Goal: Information Seeking & Learning: Find specific page/section

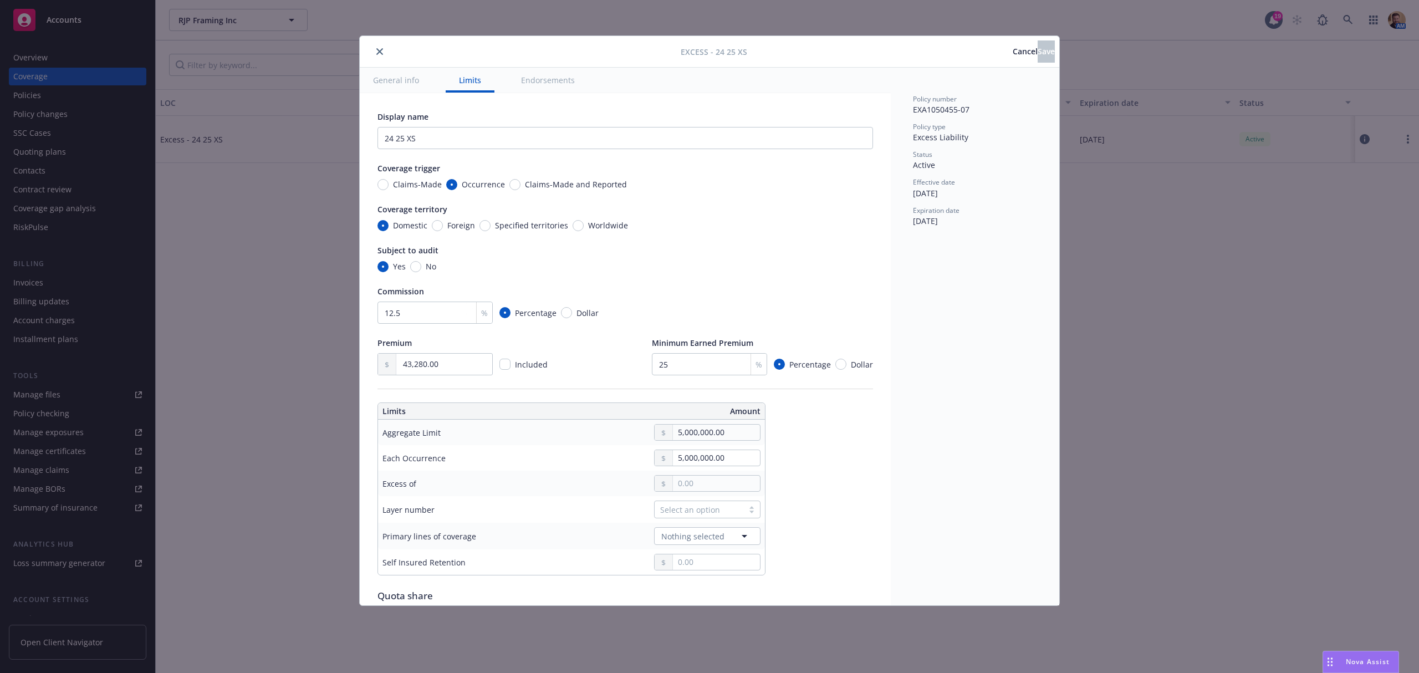
click at [380, 55] on button "close" at bounding box center [379, 51] width 13 height 13
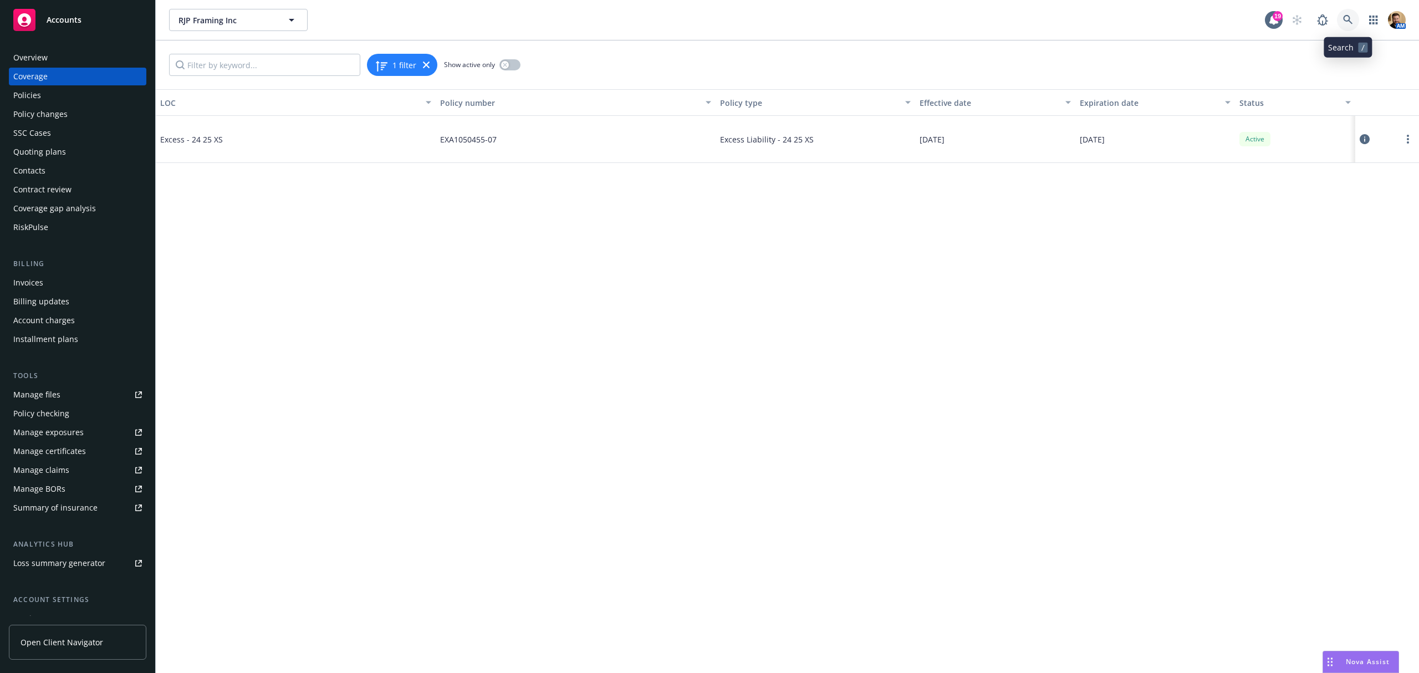
click at [1343, 17] on icon at bounding box center [1348, 20] width 10 height 10
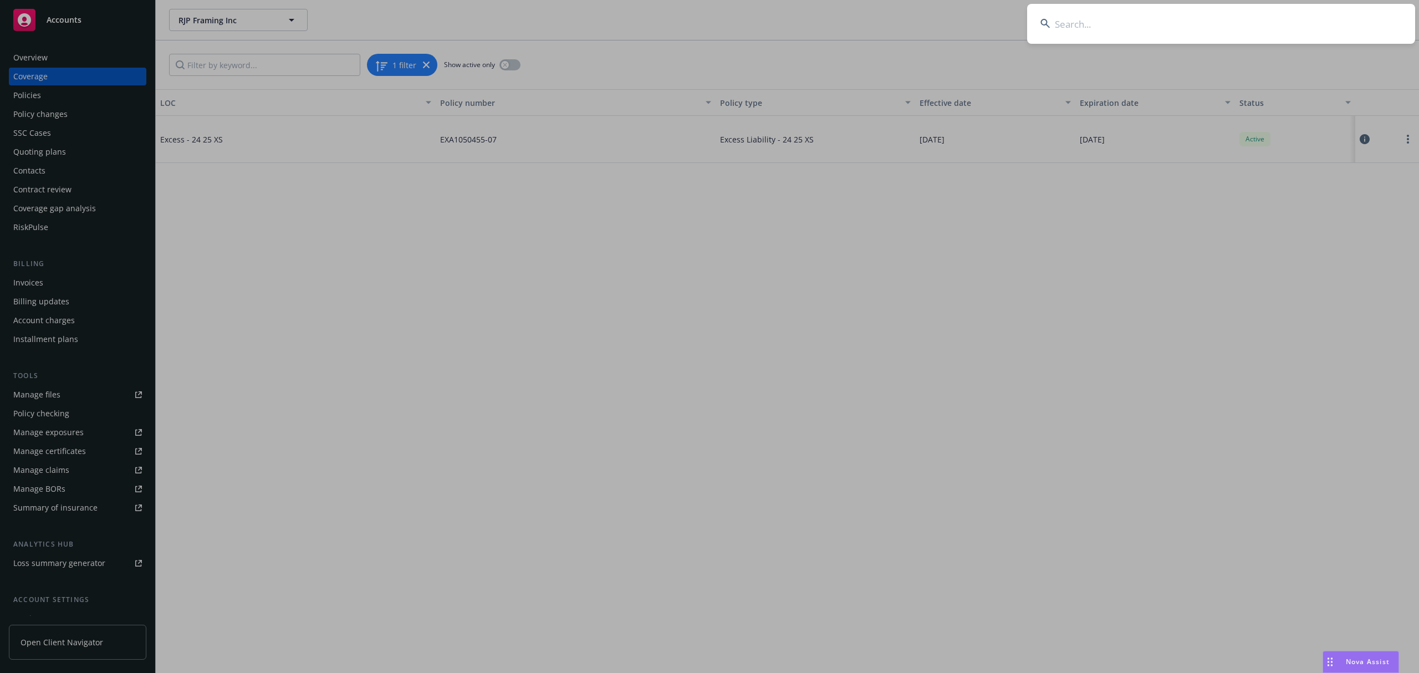
click at [1224, 28] on input at bounding box center [1221, 24] width 388 height 40
type input "bay area pro paint"
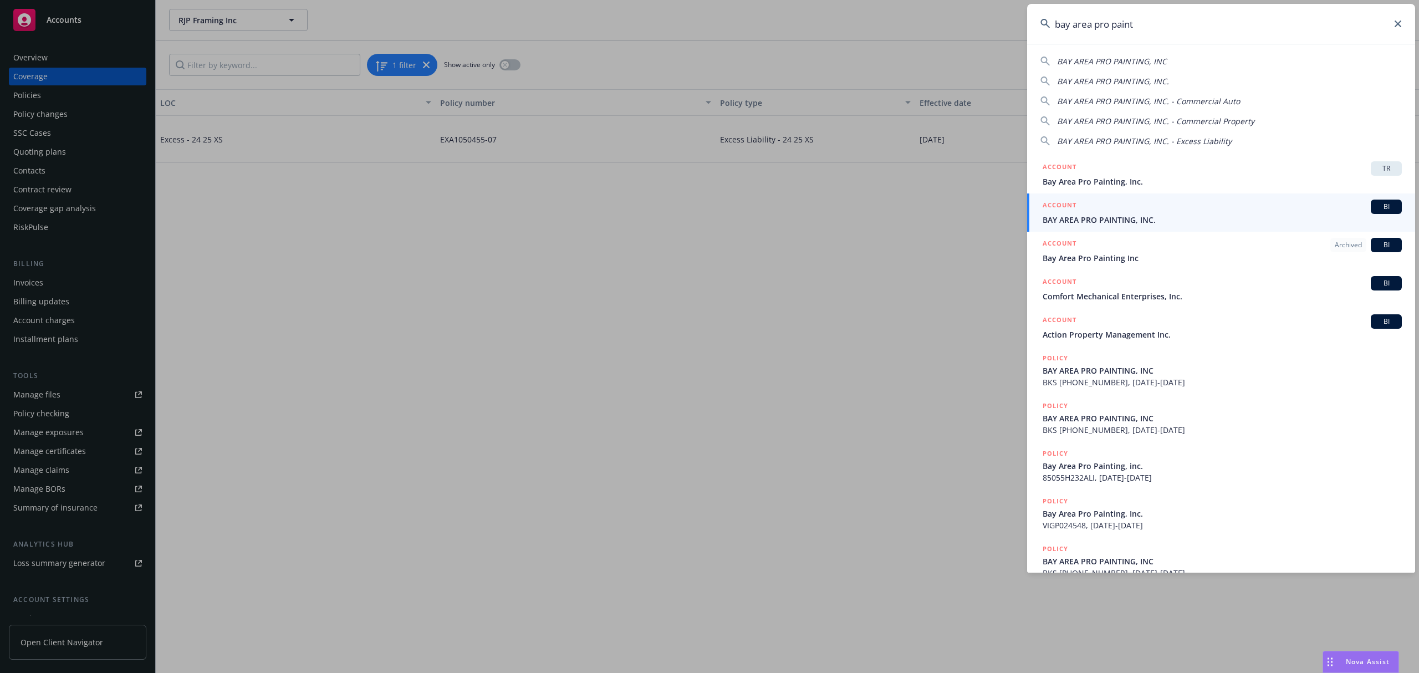
click at [1093, 220] on span "BAY AREA PRO PAINTING, INC." at bounding box center [1221, 220] width 359 height 12
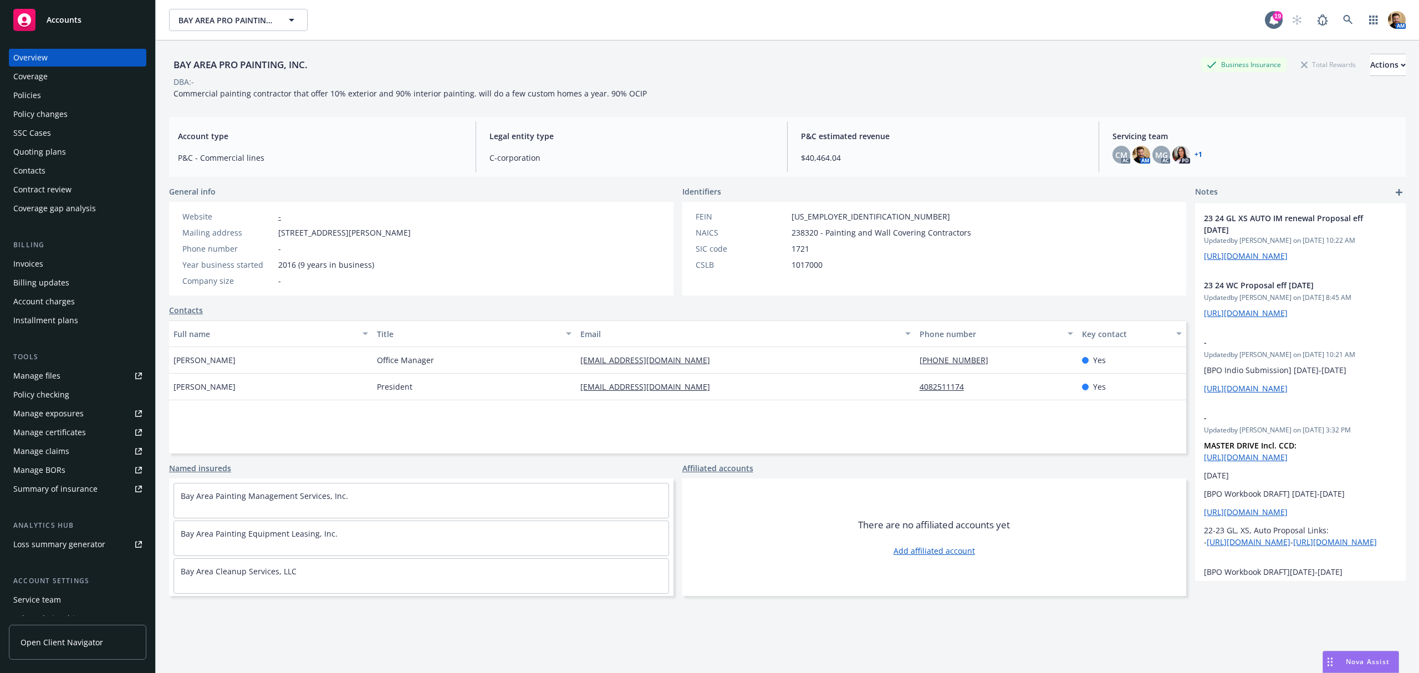
click at [28, 101] on div "Policies" at bounding box center [27, 95] width 28 height 18
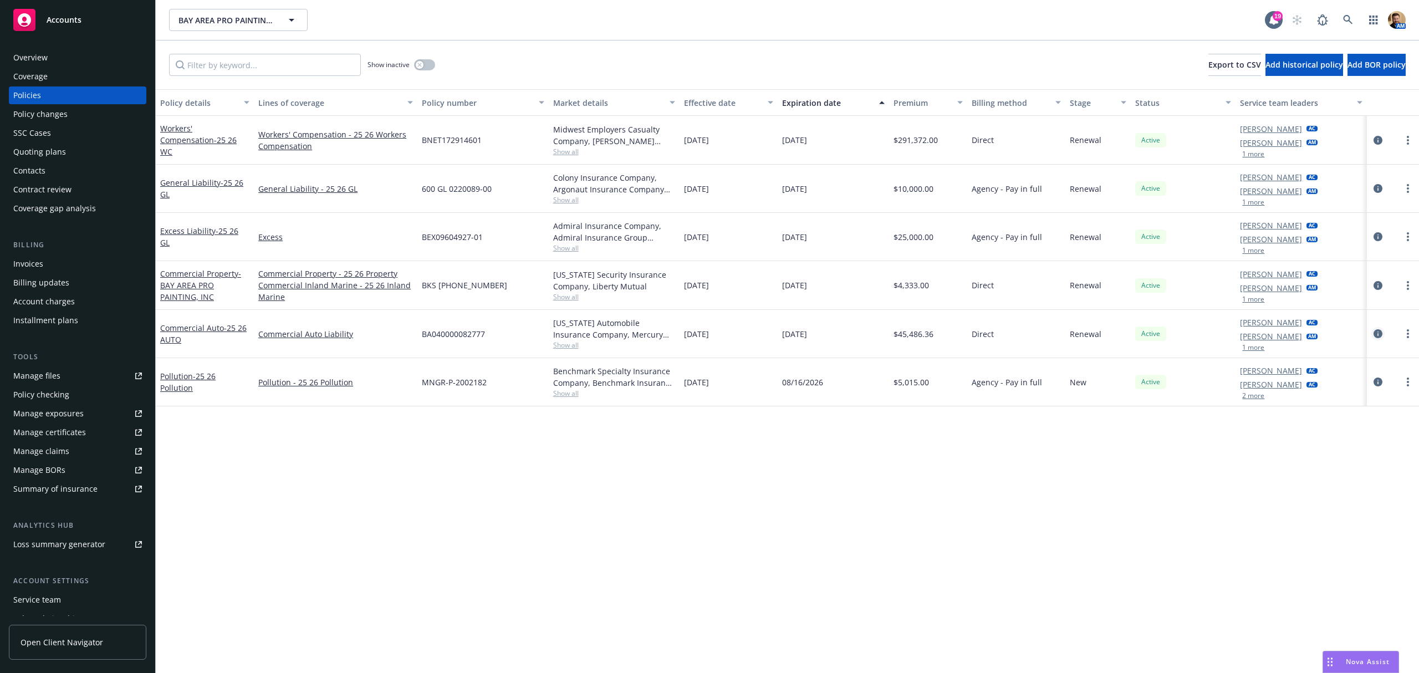
click at [1374, 333] on icon "circleInformation" at bounding box center [1377, 333] width 9 height 9
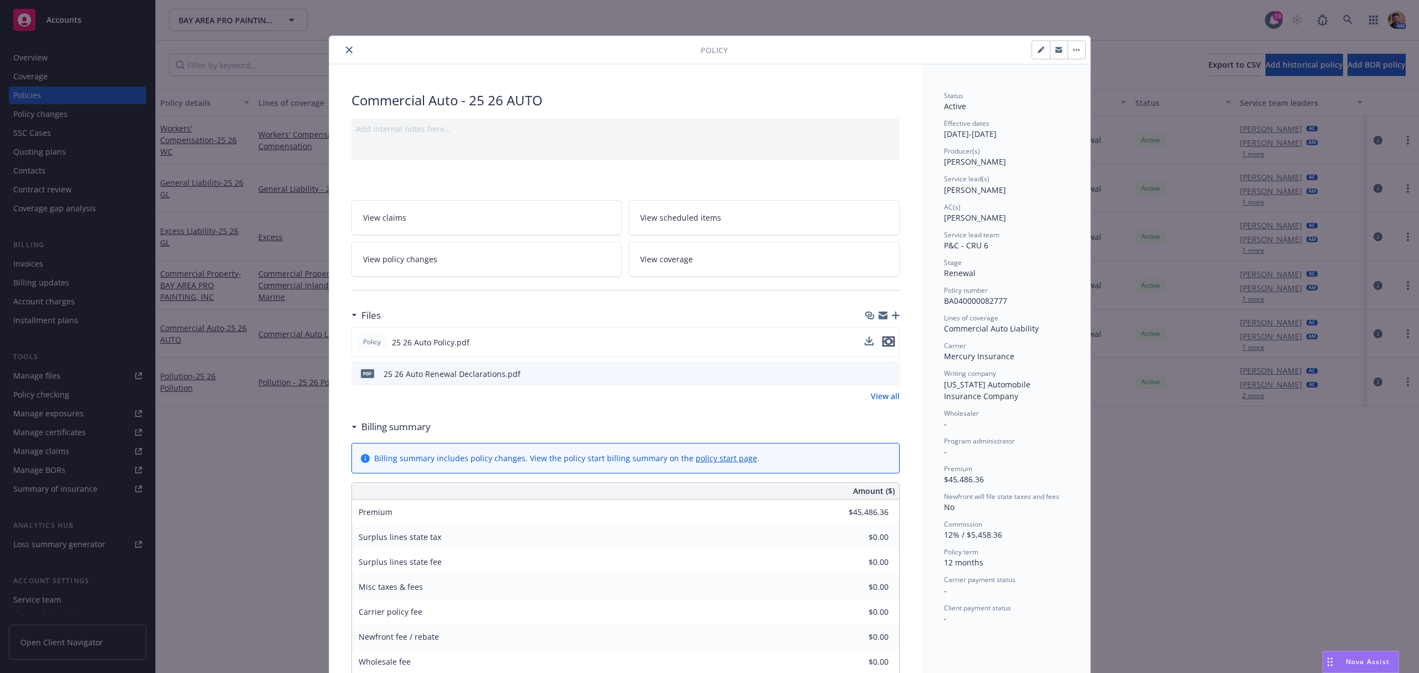
click at [883, 340] on icon "preview file" at bounding box center [888, 341] width 10 height 8
click at [346, 51] on icon "close" at bounding box center [349, 50] width 7 height 7
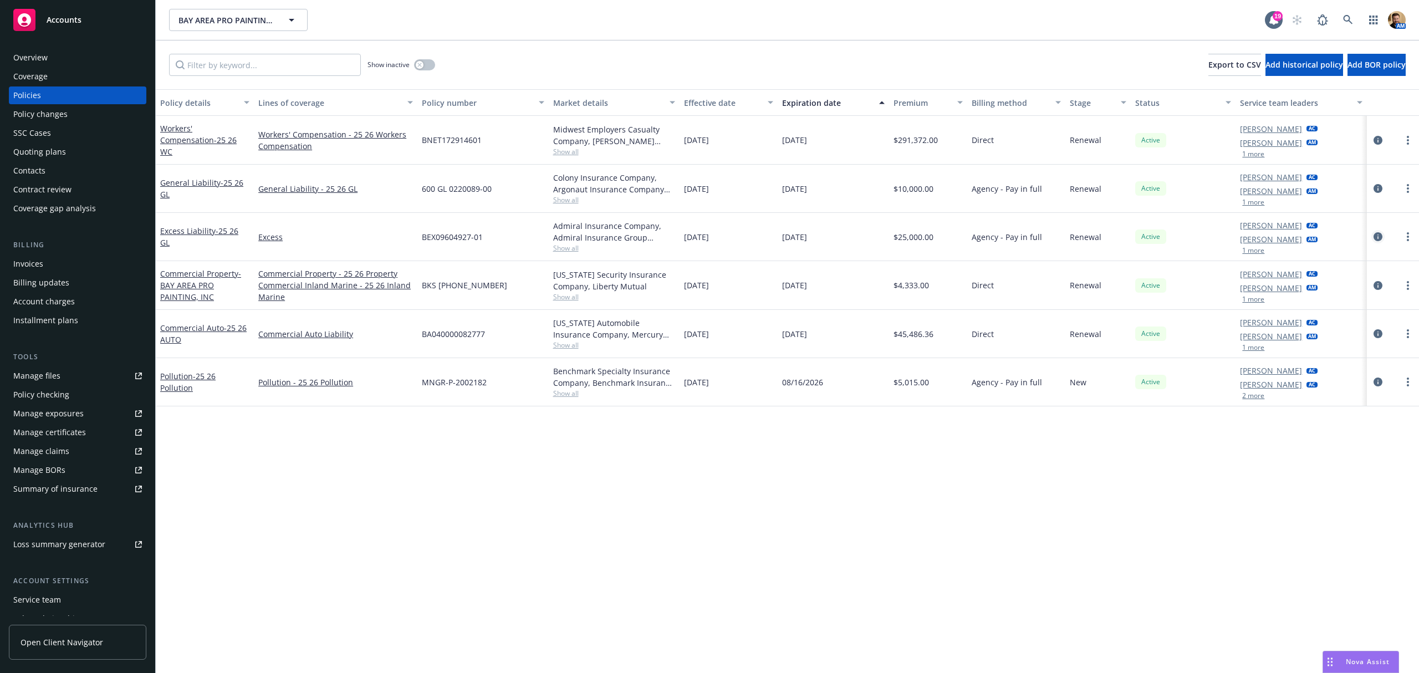
click at [1379, 236] on icon "circleInformation" at bounding box center [1377, 236] width 9 height 9
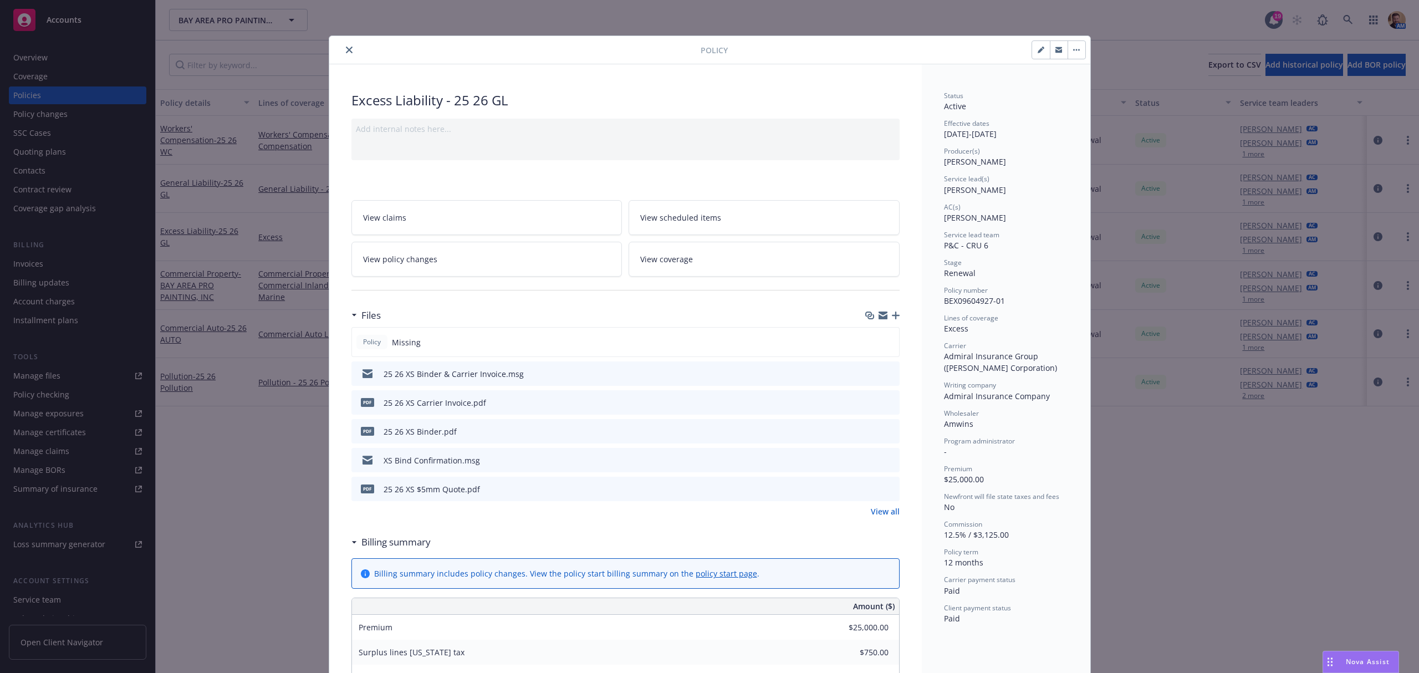
click at [884, 430] on icon "preview file" at bounding box center [889, 431] width 10 height 8
